Goal: Information Seeking & Learning: Understand process/instructions

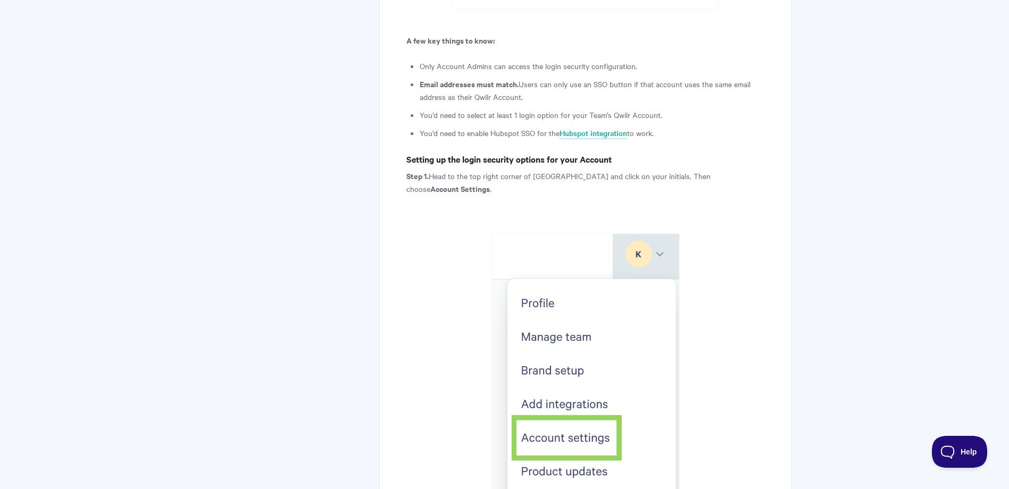
scroll to position [1435, 0]
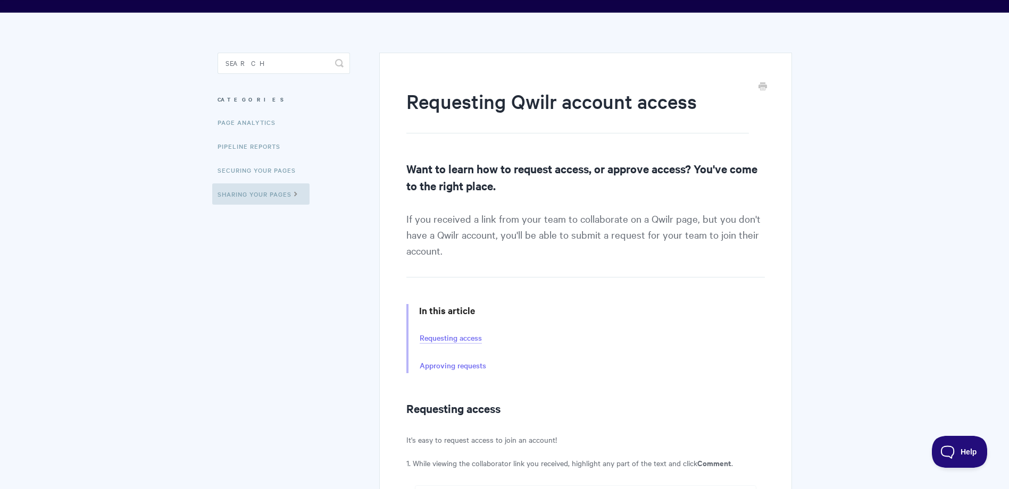
click at [451, 338] on link "Requesting access" at bounding box center [451, 339] width 62 height 12
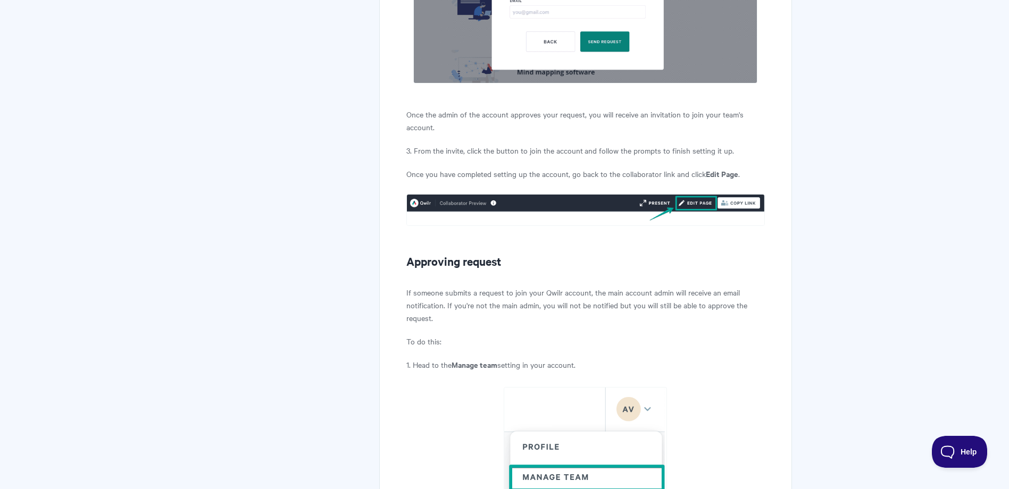
scroll to position [719, 0]
